Goal: Transaction & Acquisition: Book appointment/travel/reservation

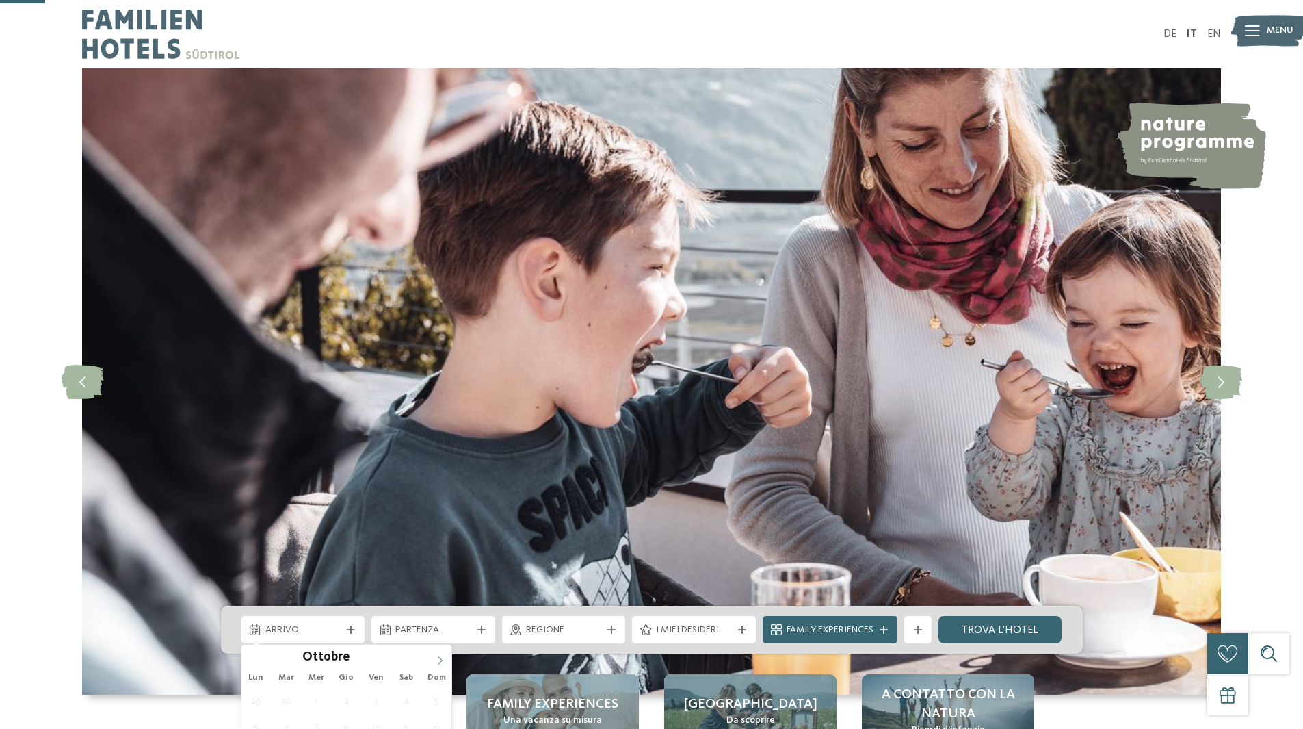
click at [438, 655] on icon at bounding box center [440, 660] width 10 height 10
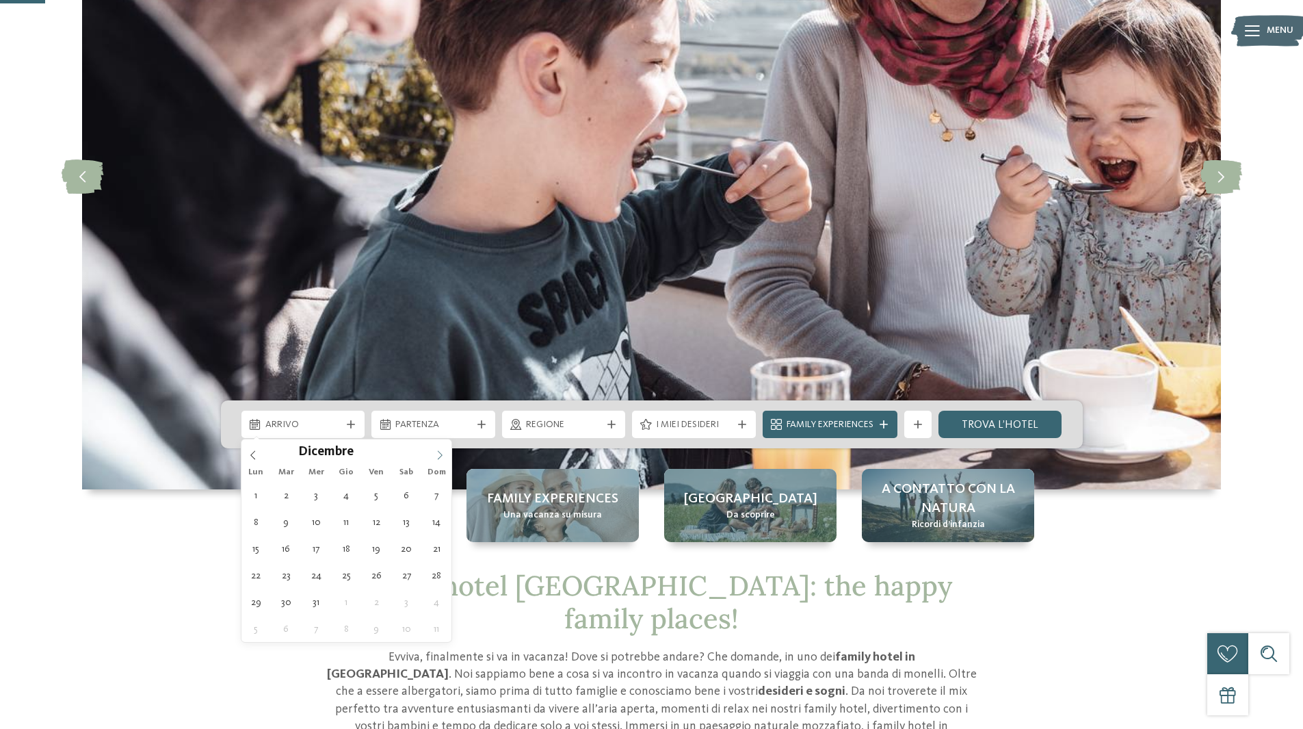
click at [438, 456] on icon at bounding box center [440, 455] width 10 height 10
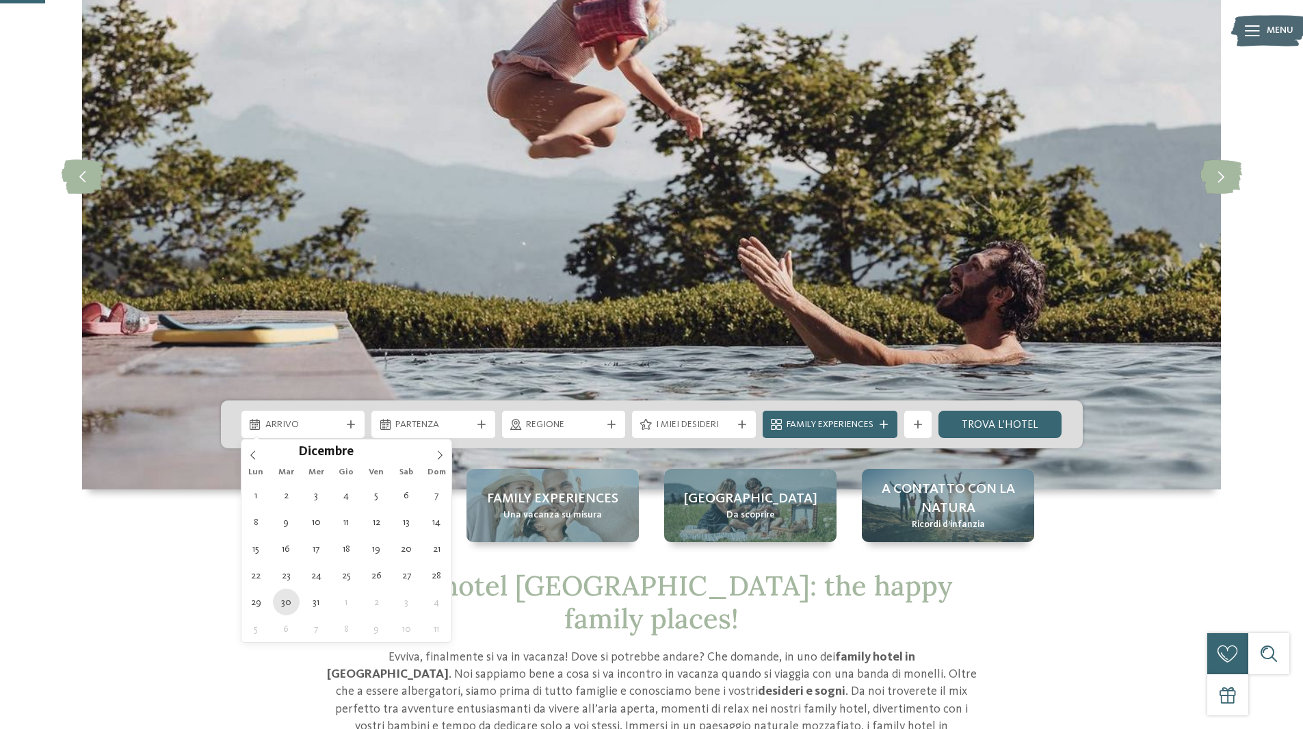
type div "30.12.2025"
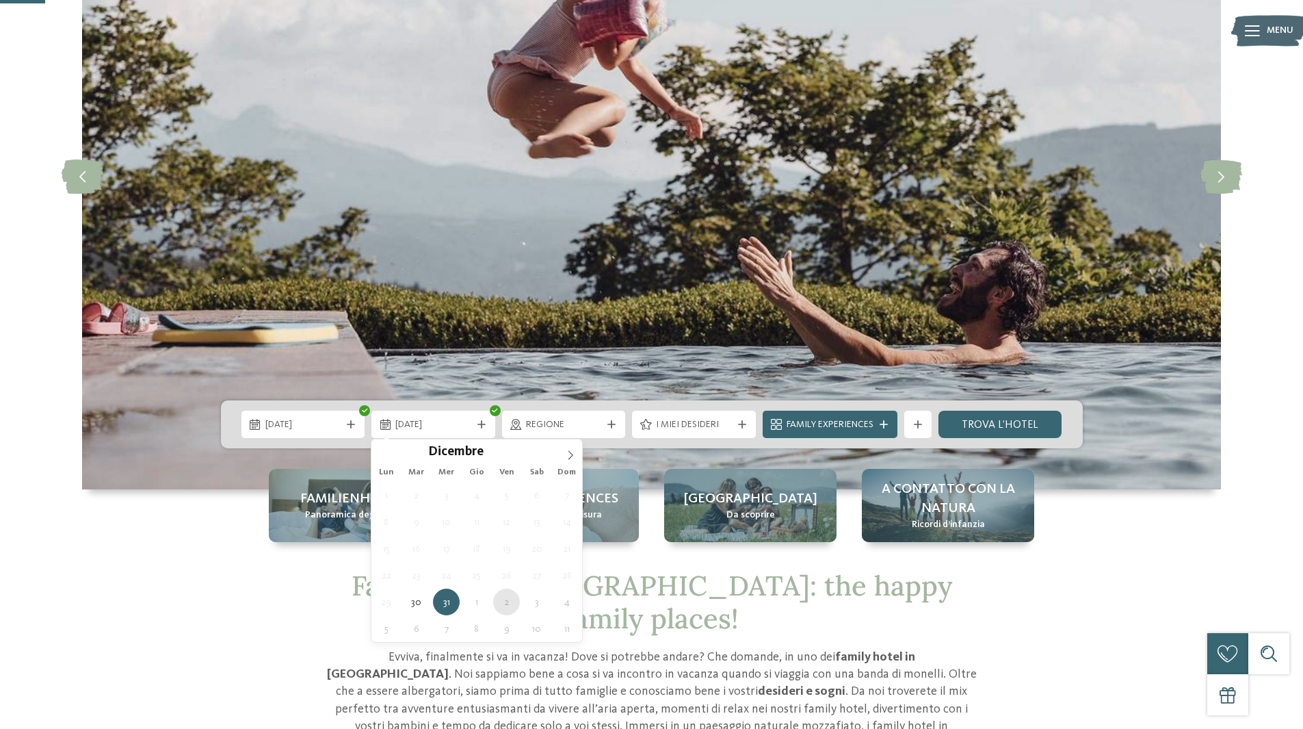
type div "02.01.2026"
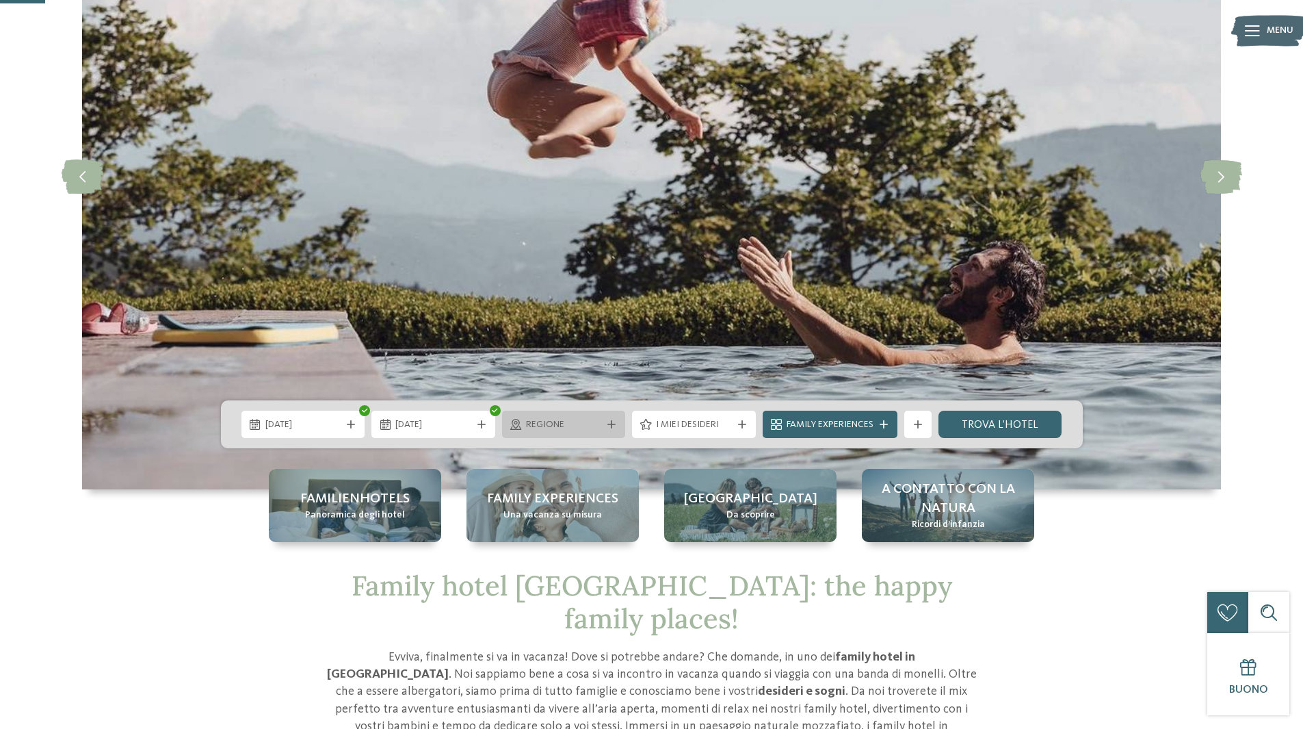
click at [582, 426] on span "Regione" at bounding box center [564, 425] width 76 height 14
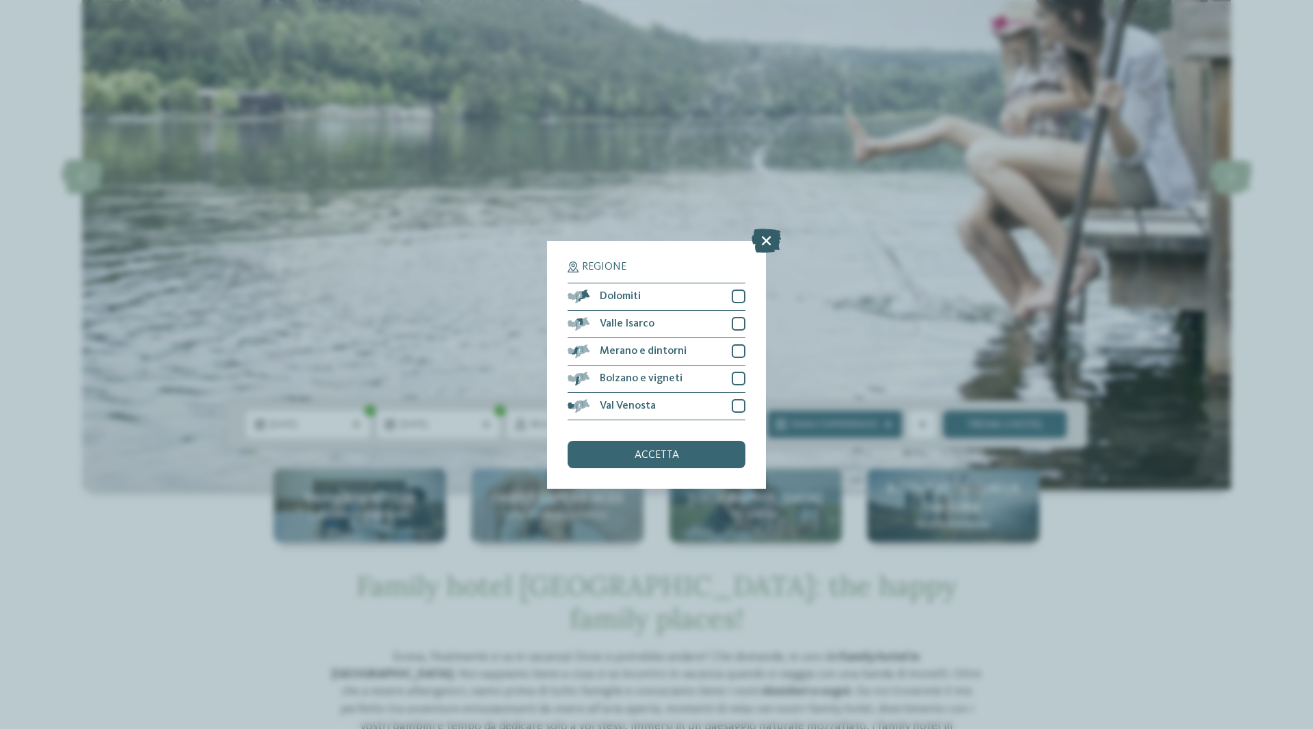
click at [768, 240] on icon at bounding box center [766, 240] width 29 height 24
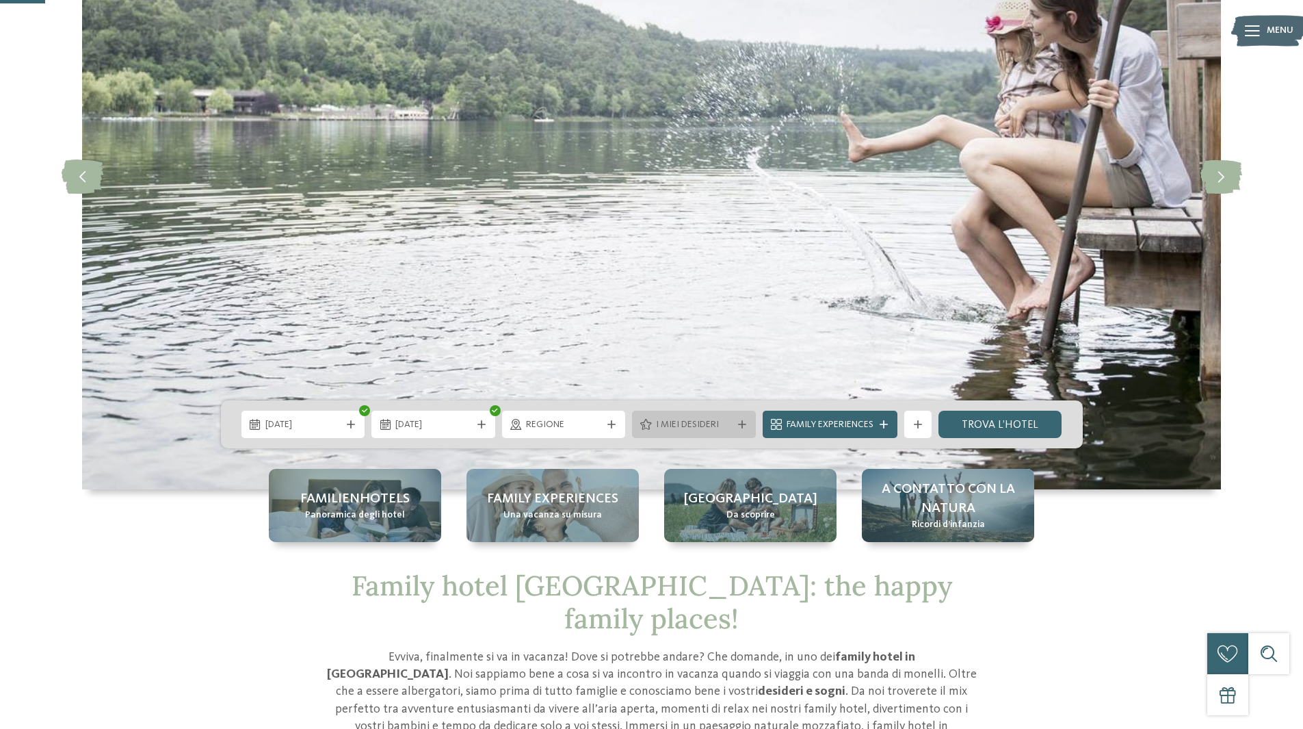
click at [703, 430] on span "I miei desideri" at bounding box center [694, 425] width 76 height 14
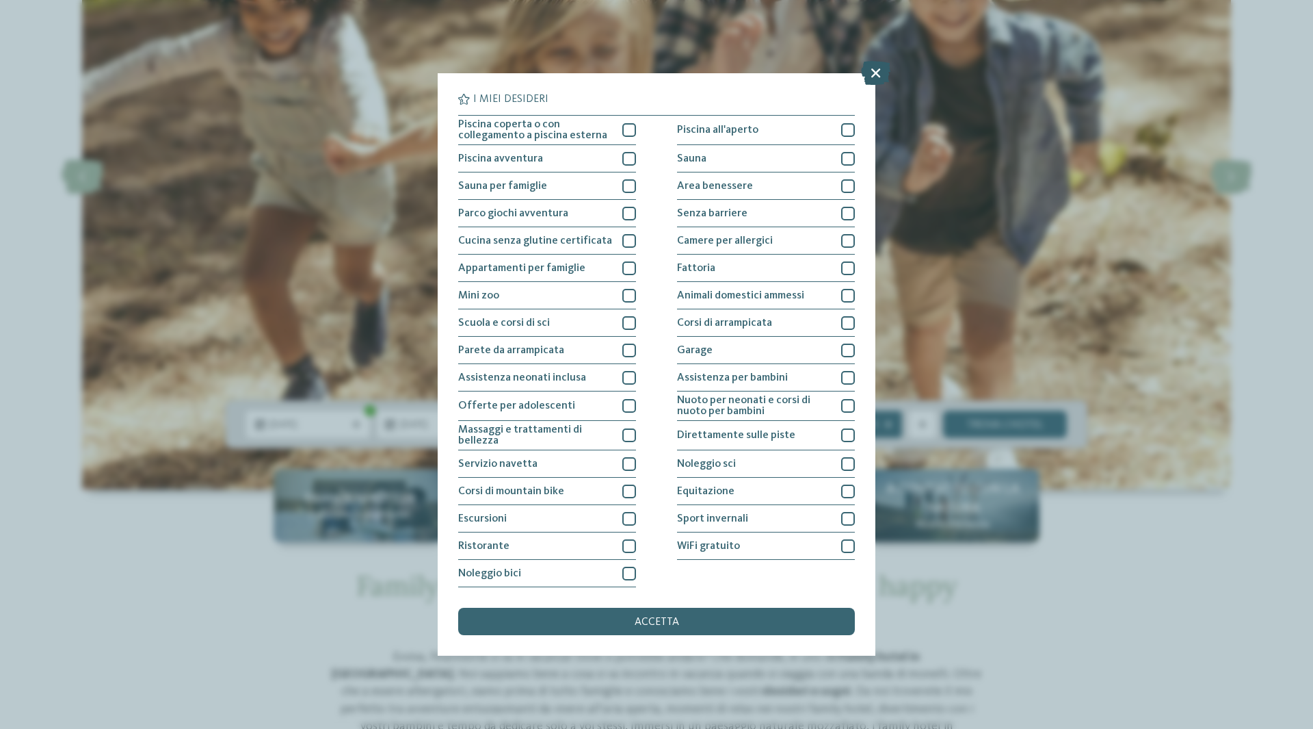
click at [876, 74] on icon at bounding box center [875, 73] width 29 height 24
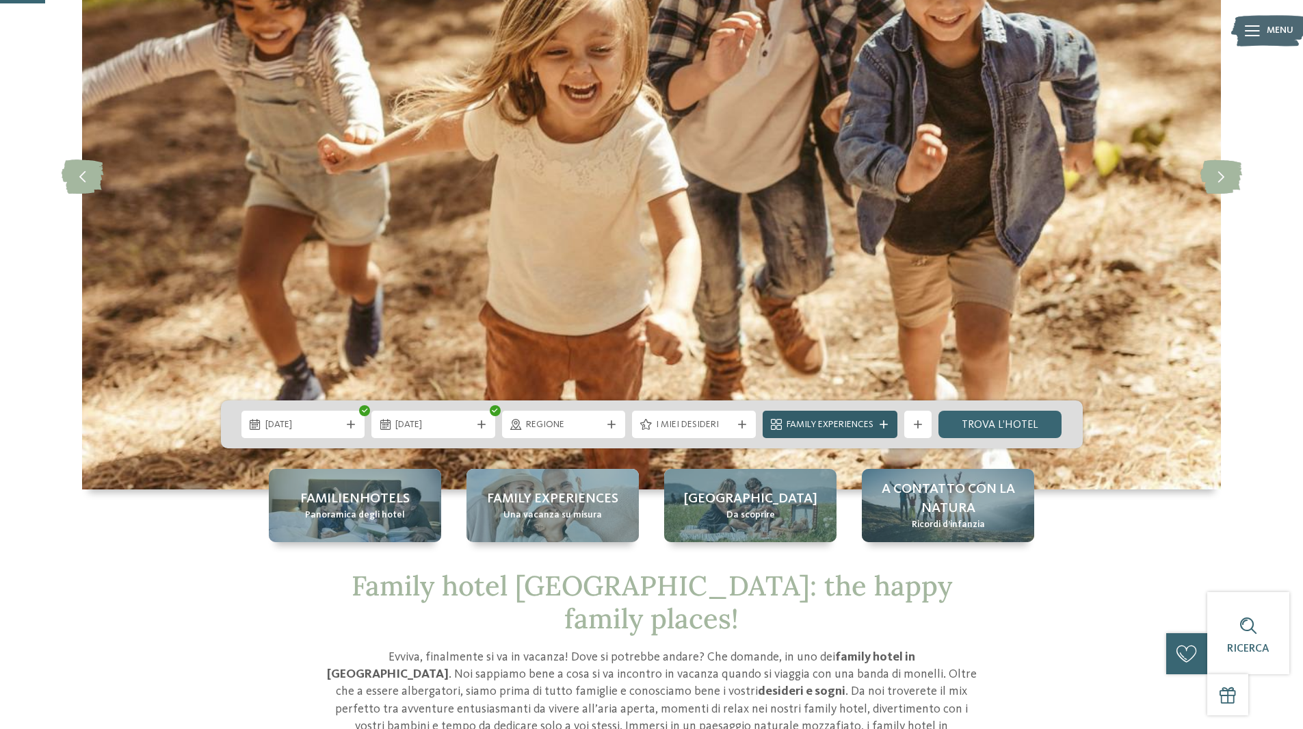
click at [845, 423] on span "Family Experiences" at bounding box center [830, 425] width 87 height 14
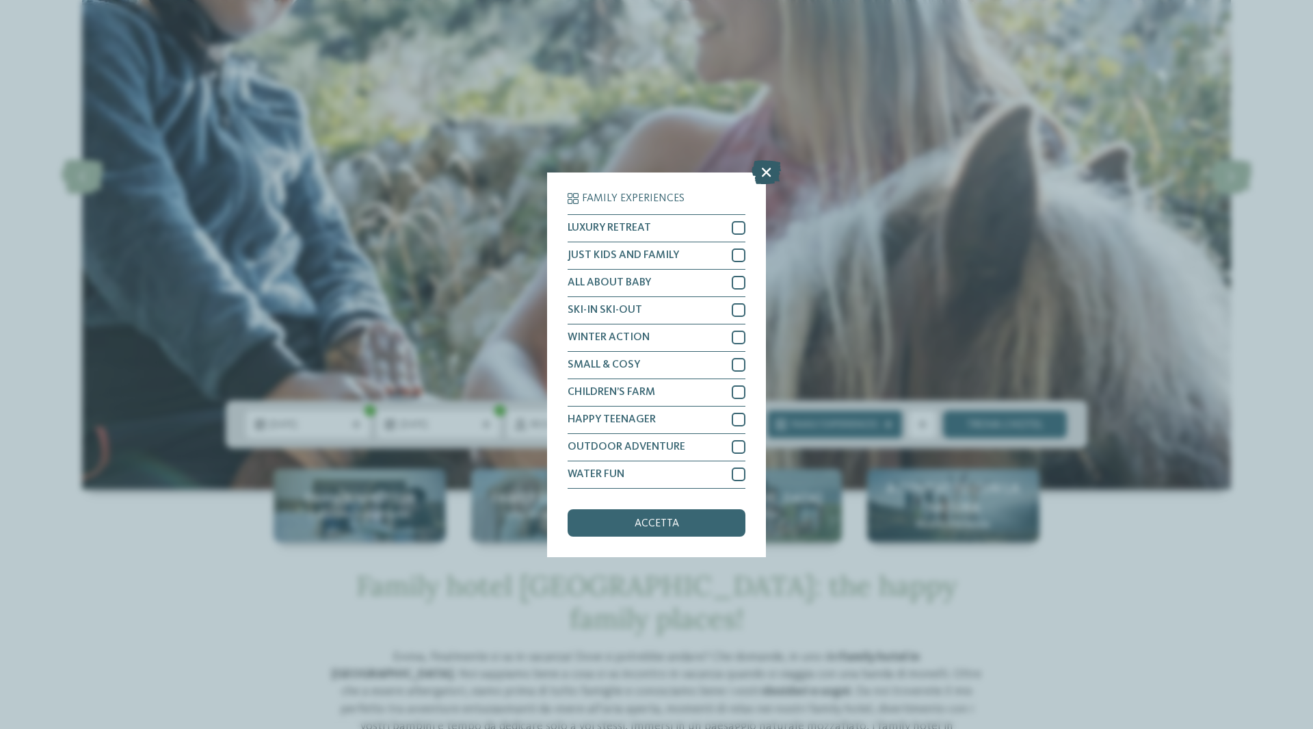
click at [769, 173] on icon at bounding box center [766, 171] width 29 height 24
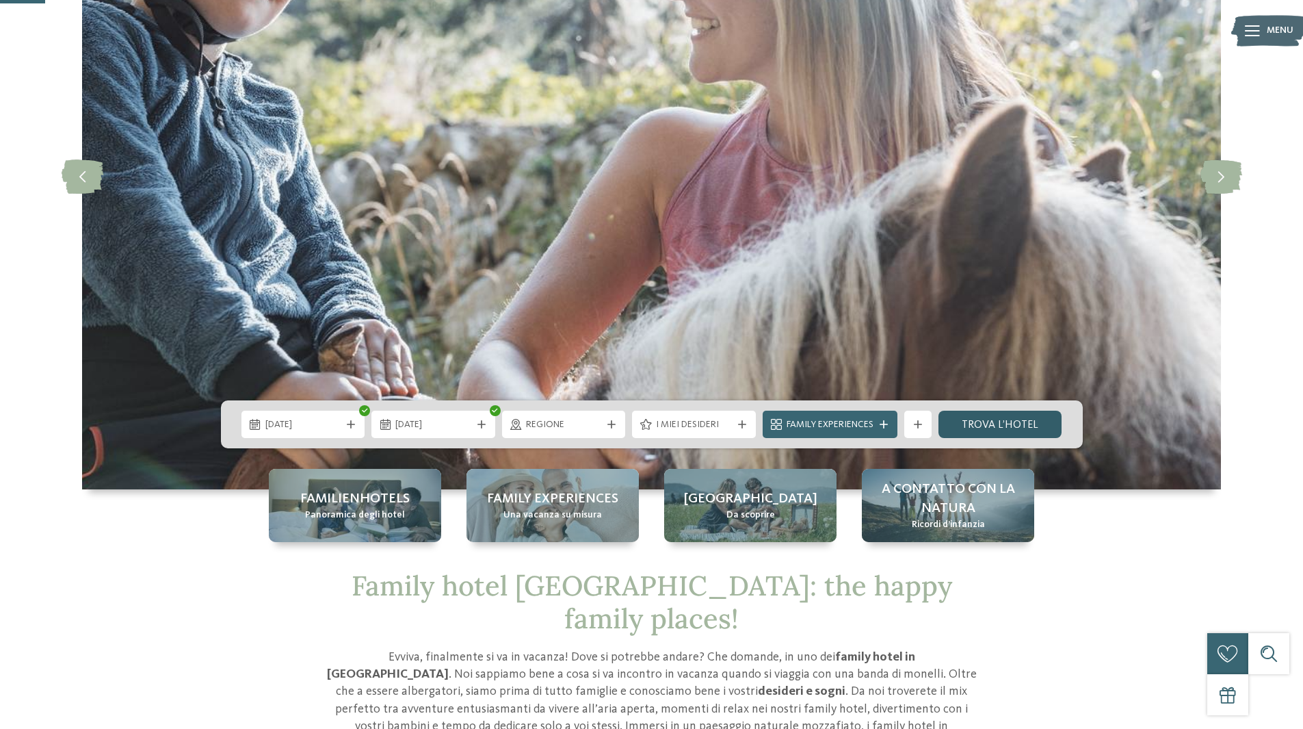
click at [962, 426] on link "trova l’hotel" at bounding box center [1001, 423] width 124 height 27
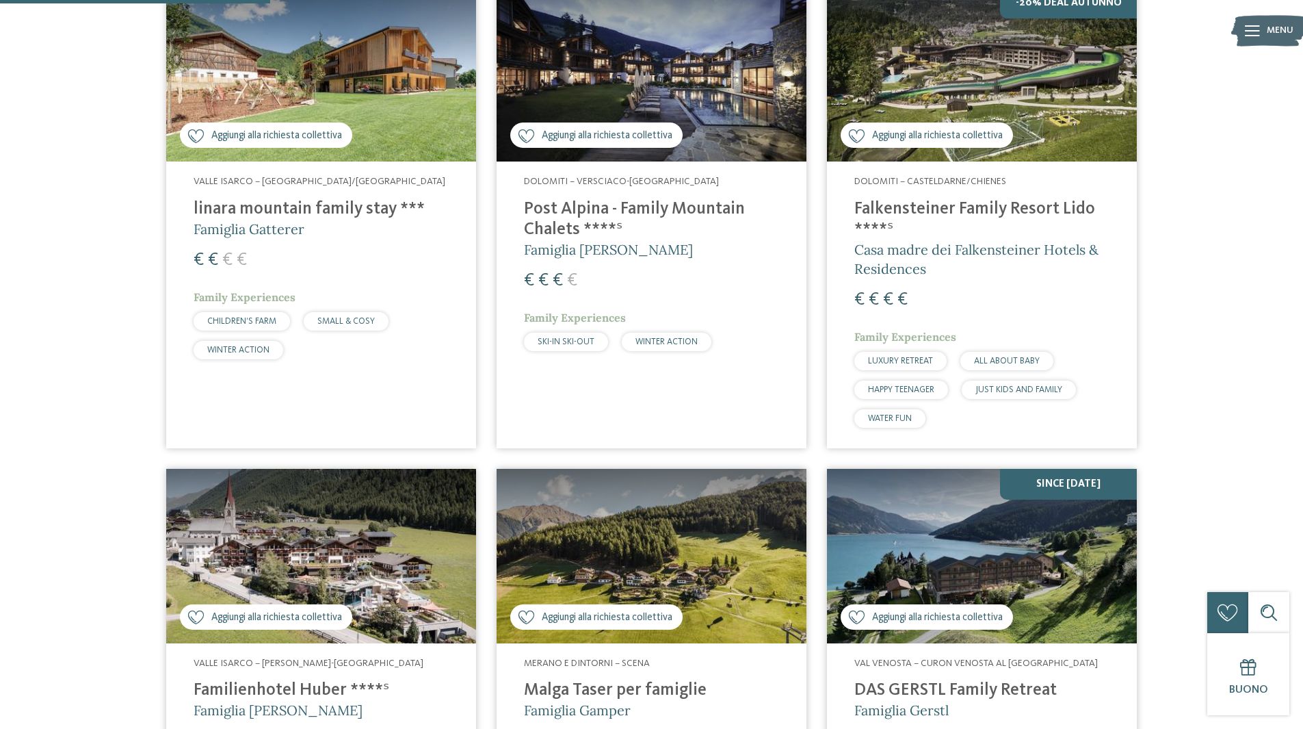
scroll to position [680, 0]
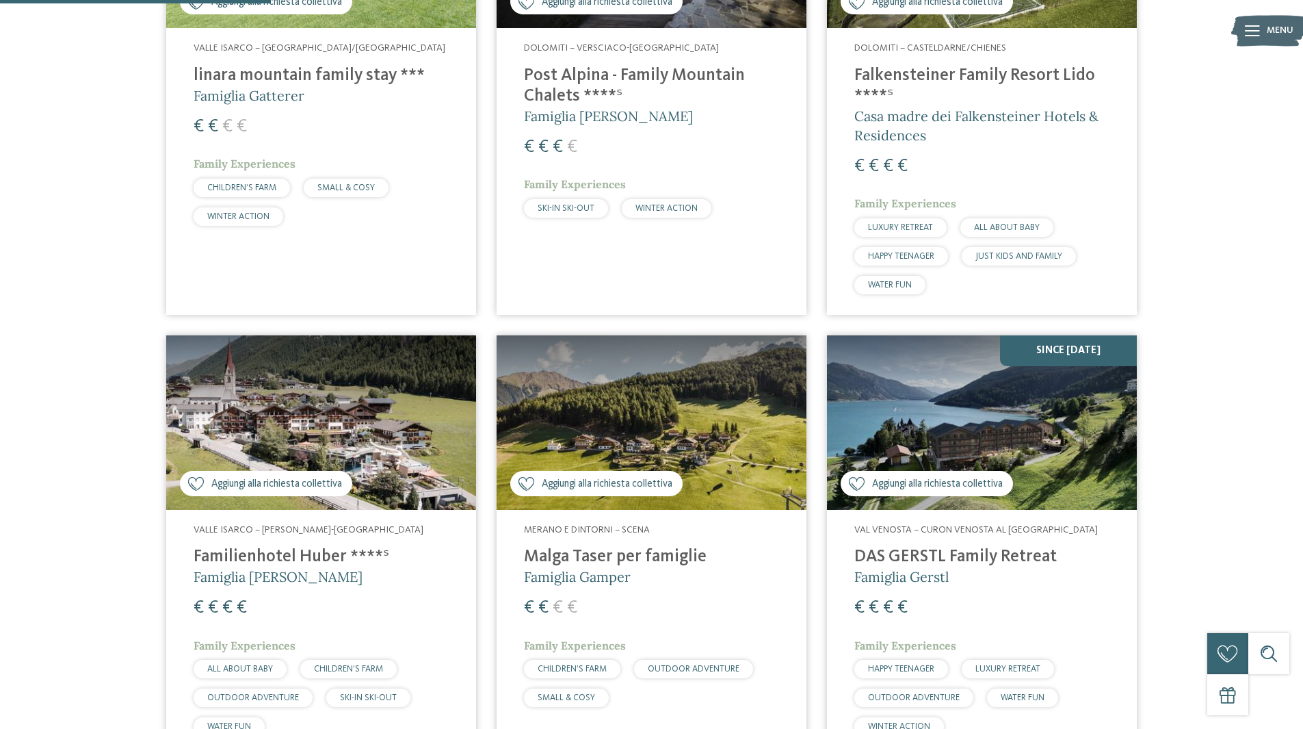
click at [945, 75] on h4 "Falkensteiner Family Resort Lido ****ˢ" at bounding box center [981, 86] width 255 height 41
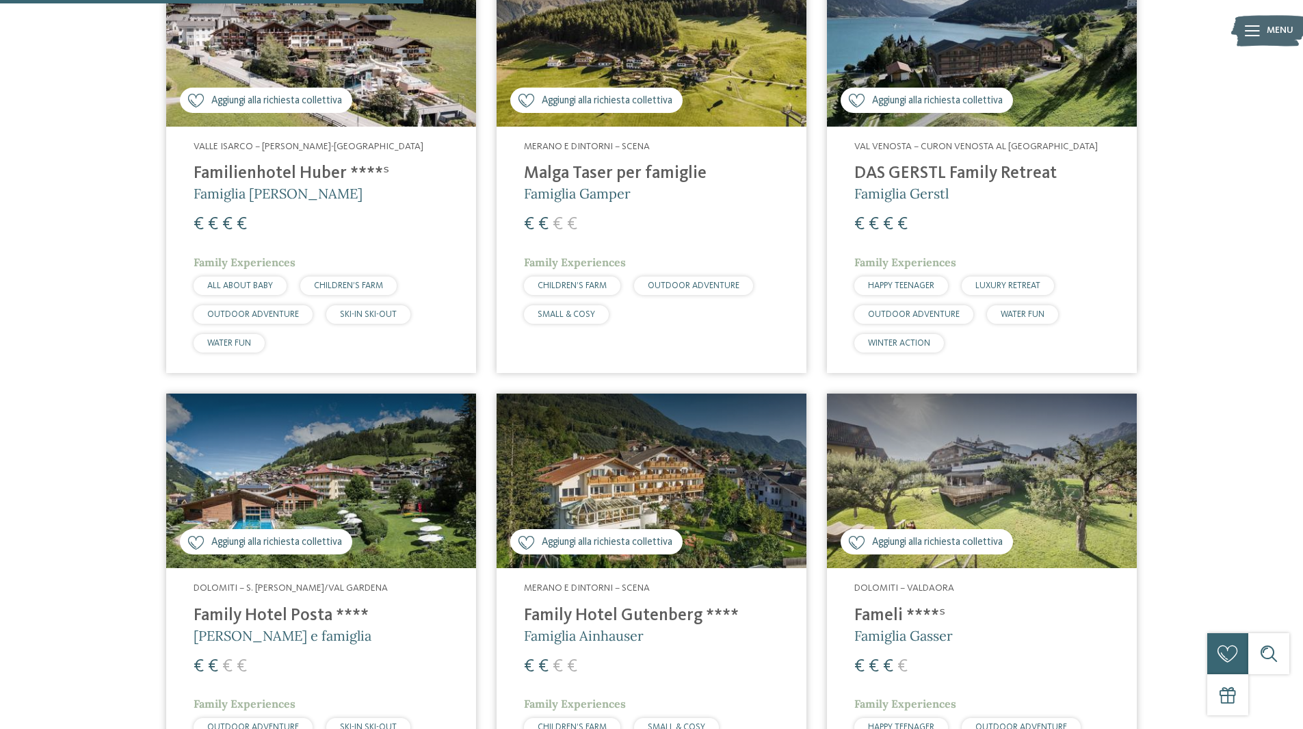
scroll to position [1296, 0]
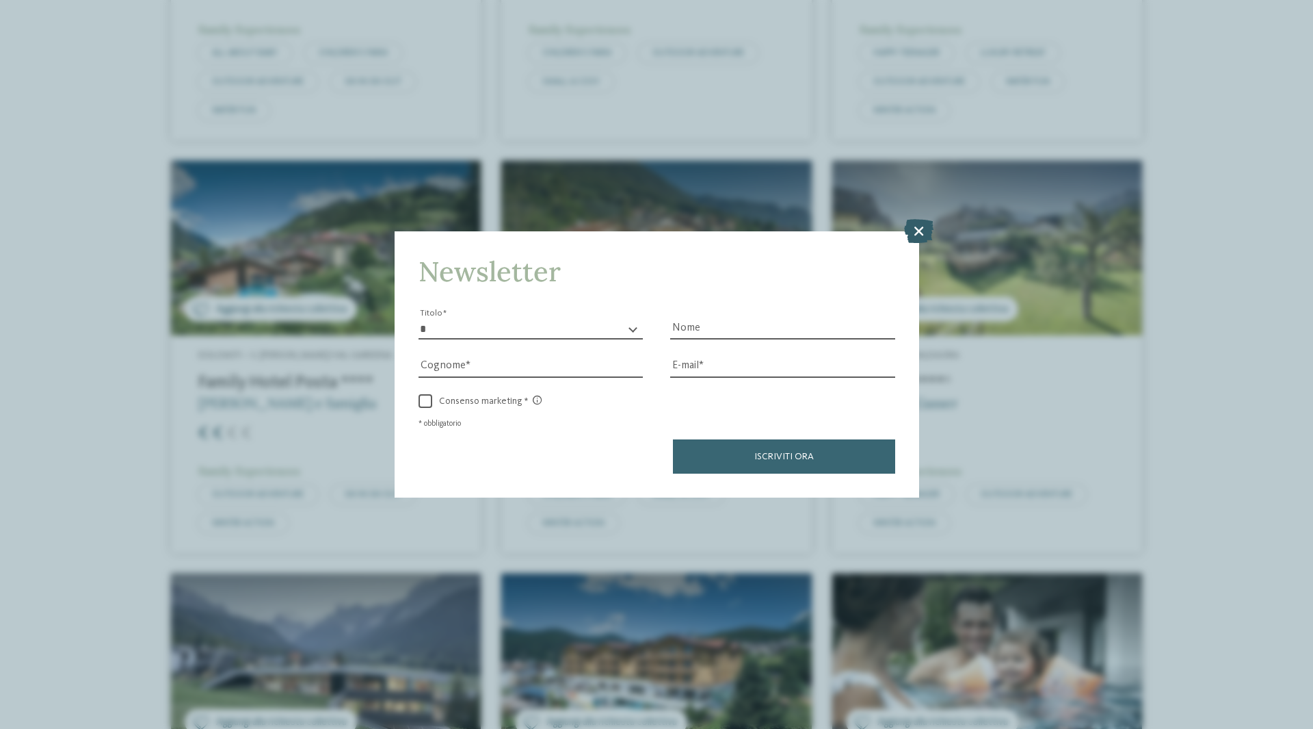
click at [909, 228] on icon at bounding box center [918, 231] width 29 height 24
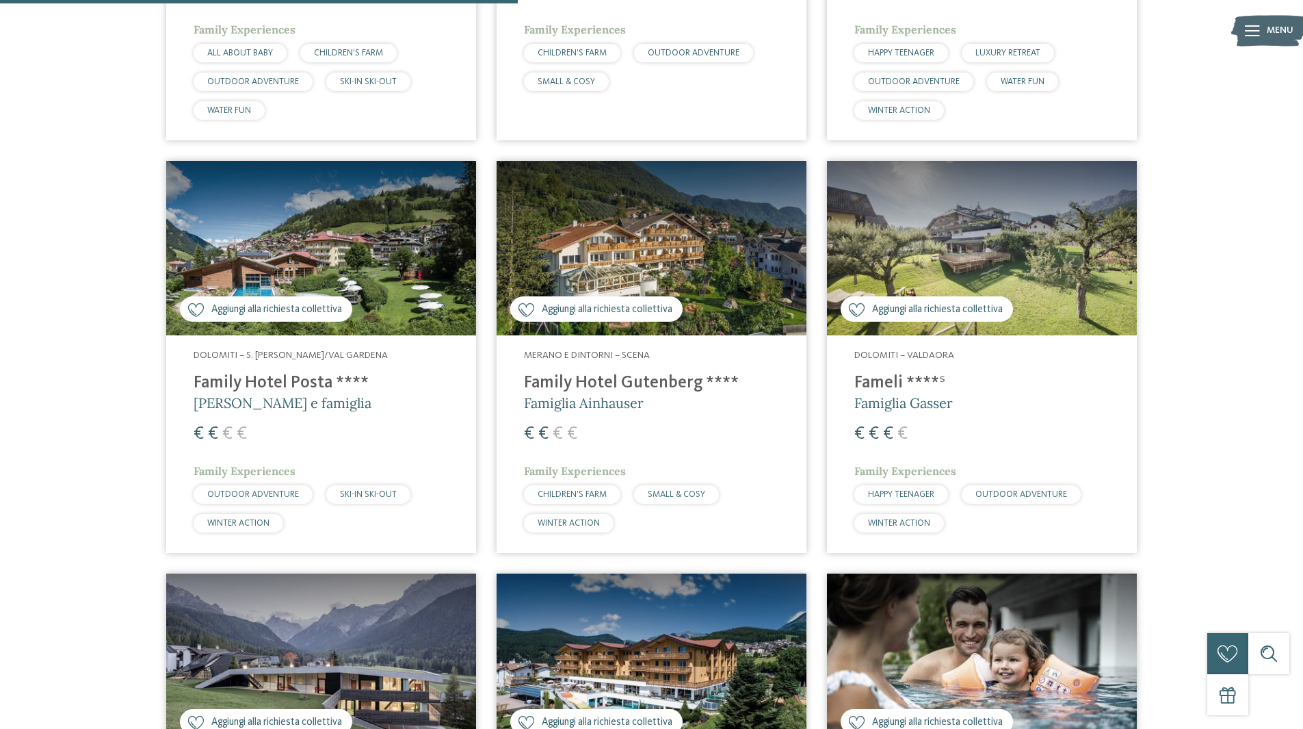
scroll to position [1569, 0]
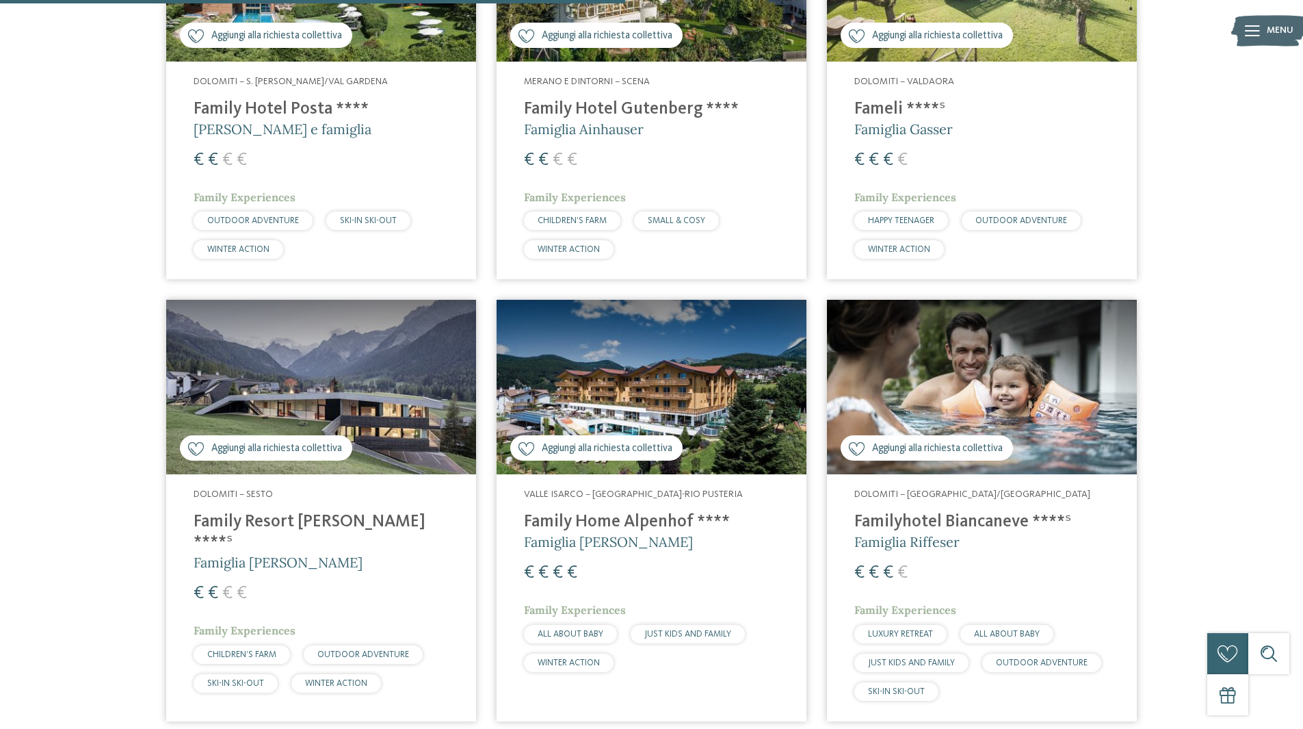
click at [308, 521] on h4 "Family Resort Rainer ****ˢ" at bounding box center [321, 532] width 255 height 41
click at [922, 521] on h4 "Familyhotel Biancaneve ****ˢ" at bounding box center [981, 522] width 255 height 21
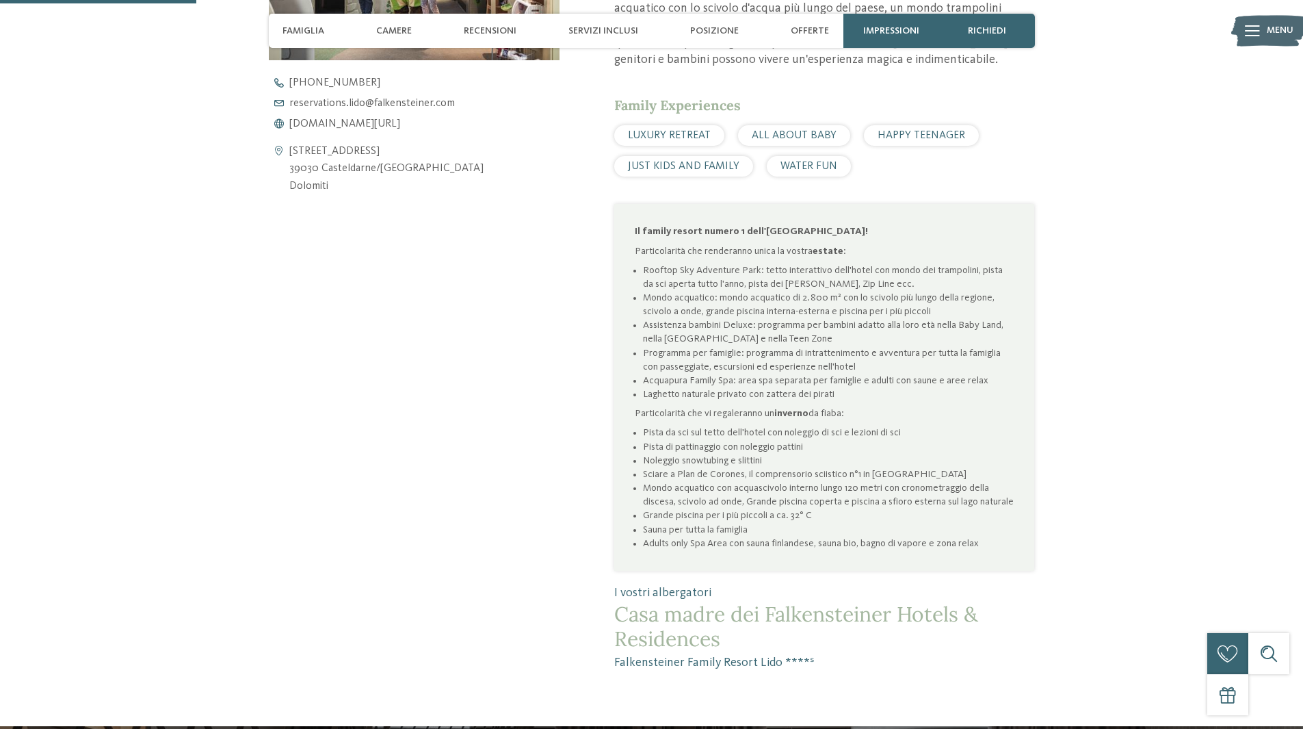
scroll to position [684, 0]
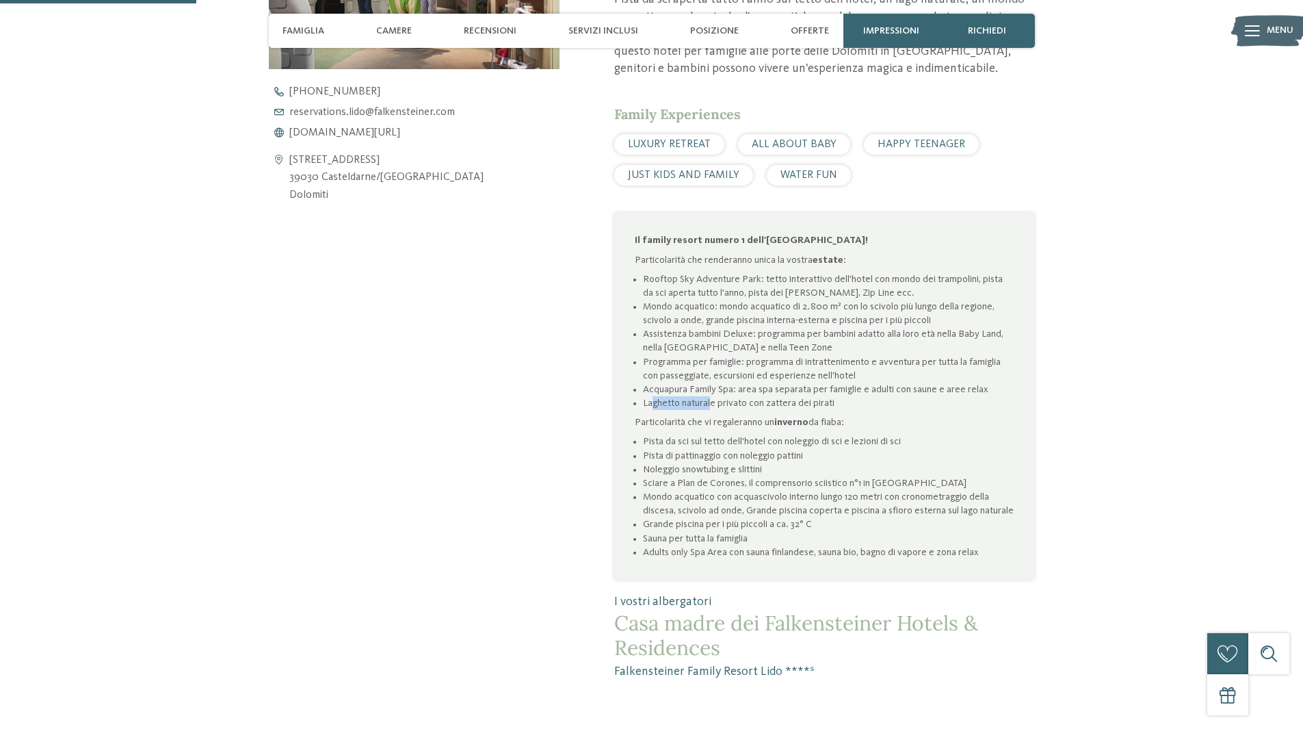
drag, startPoint x: 653, startPoint y: 406, endPoint x: 711, endPoint y: 404, distance: 58.2
click at [711, 404] on li "Laghetto naturale privato con zattera dei pirati" at bounding box center [828, 403] width 371 height 14
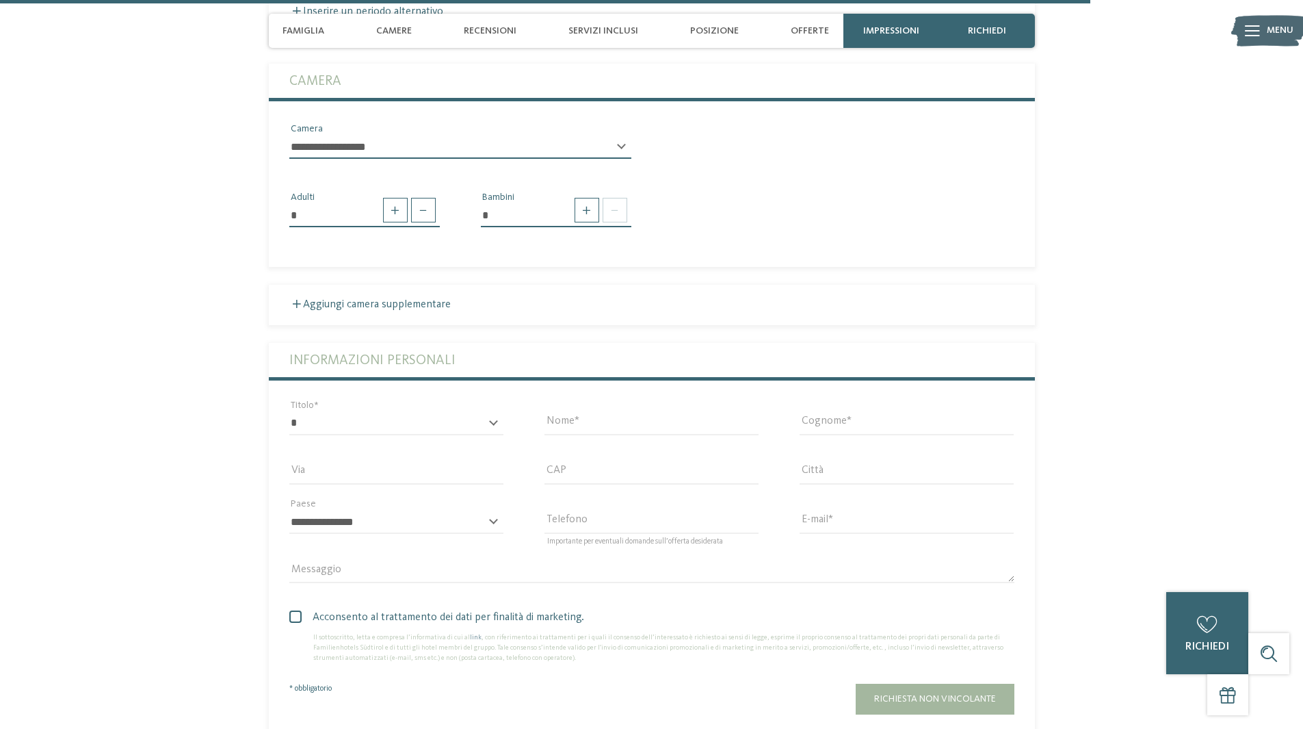
scroll to position [4104, 0]
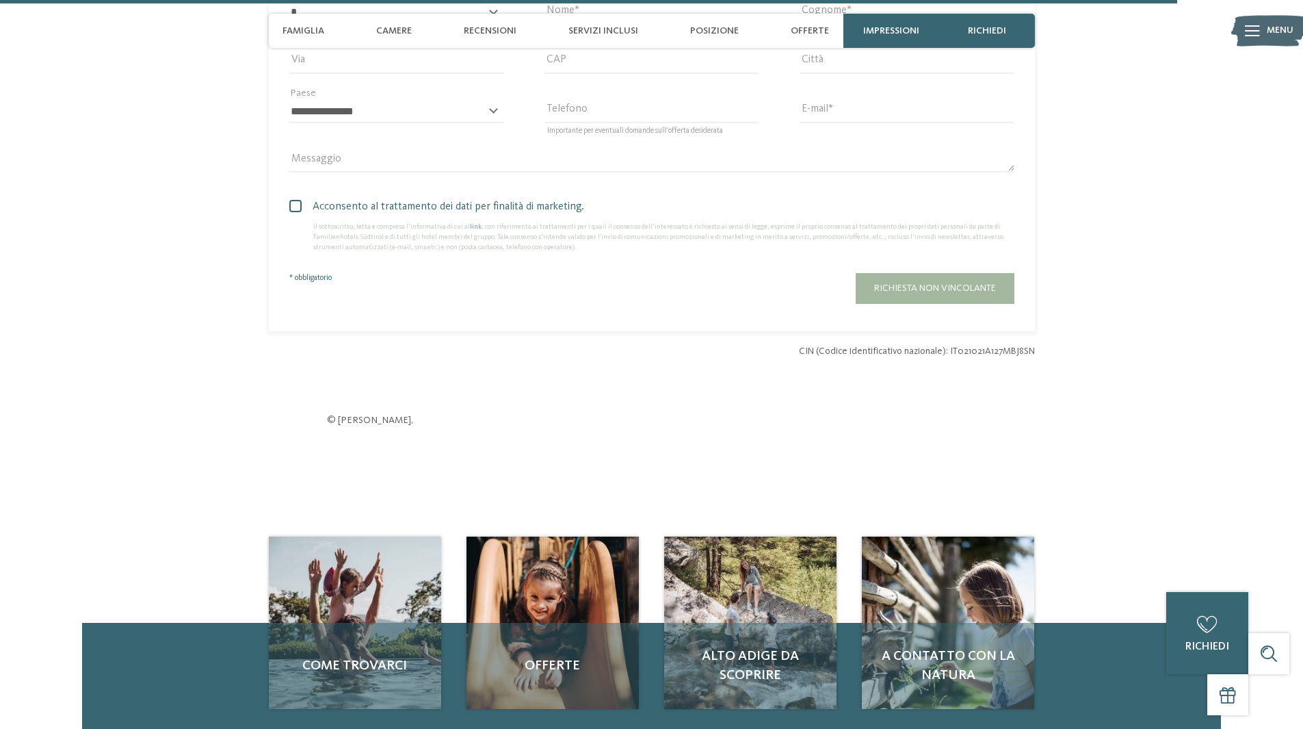
drag, startPoint x: 534, startPoint y: 616, endPoint x: 546, endPoint y: 479, distance: 138.0
click at [534, 656] on span "Offerte" at bounding box center [552, 665] width 145 height 19
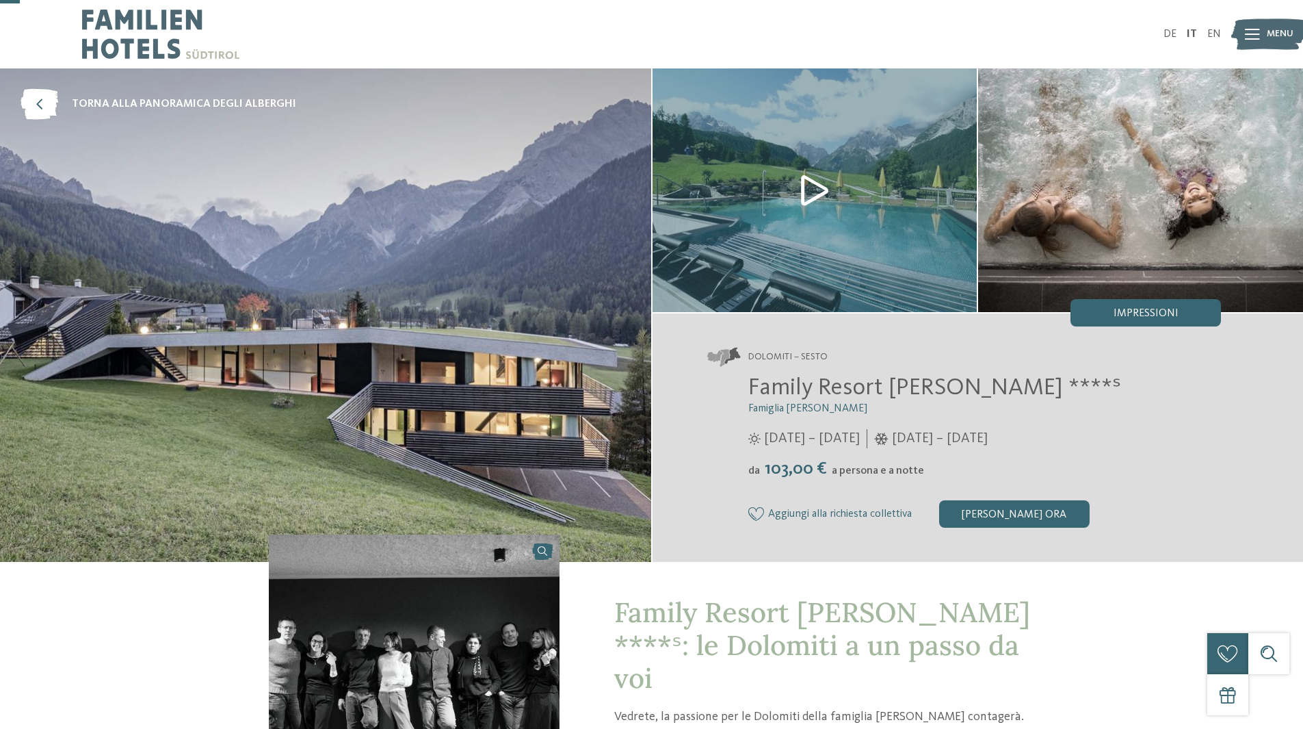
scroll to position [342, 0]
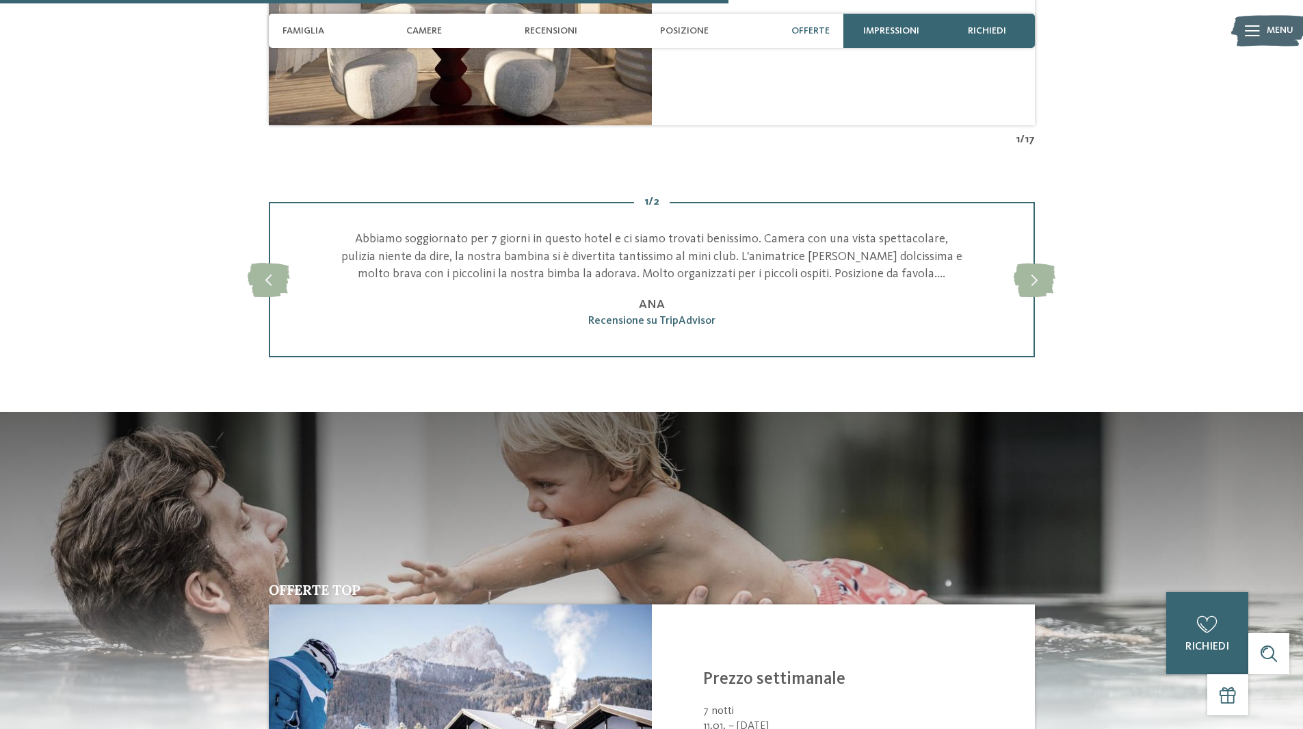
scroll to position [2052, 0]
